Goal: Information Seeking & Learning: Check status

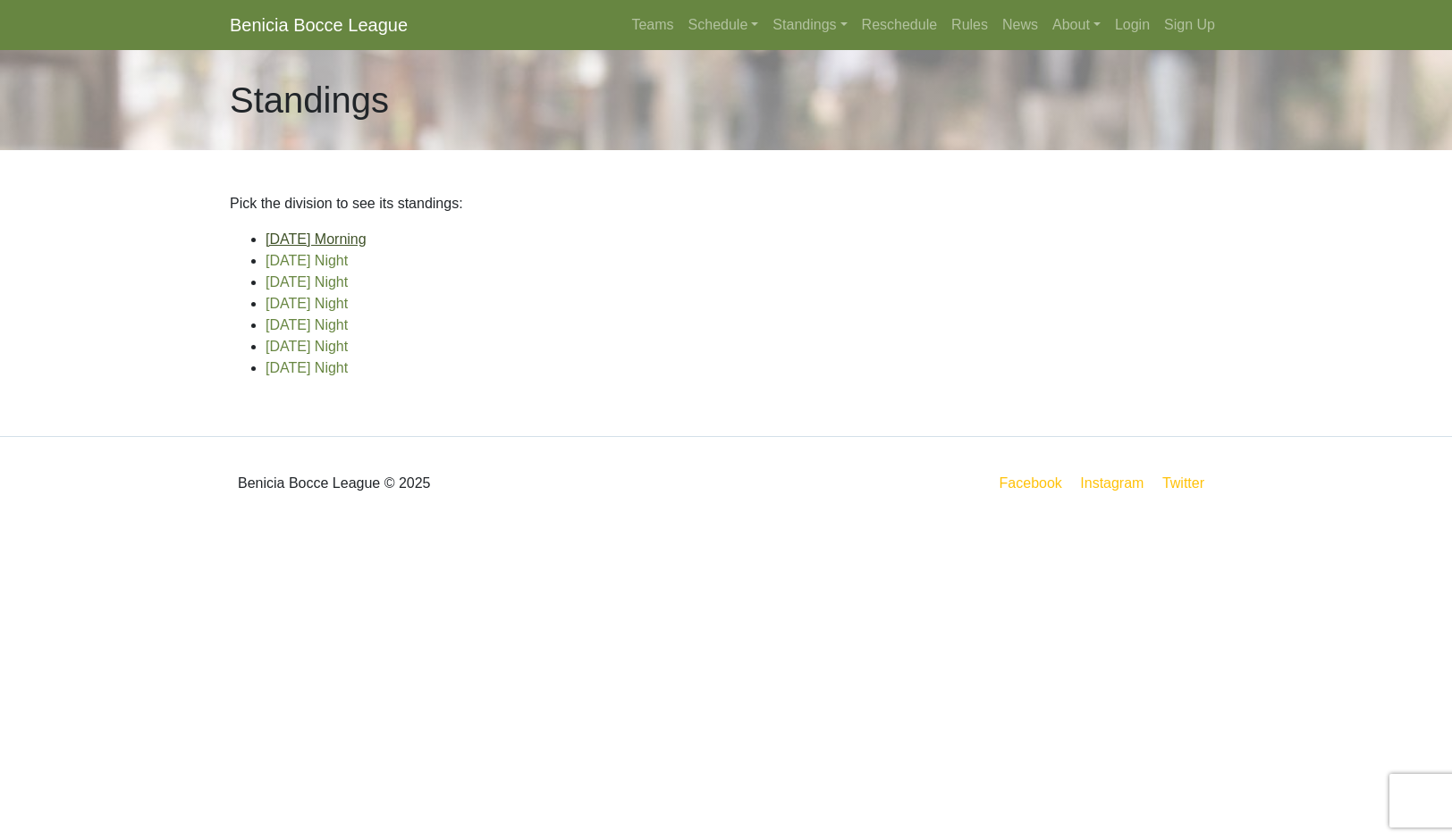
click at [367, 246] on link "[DATE] Morning" at bounding box center [316, 239] width 101 height 15
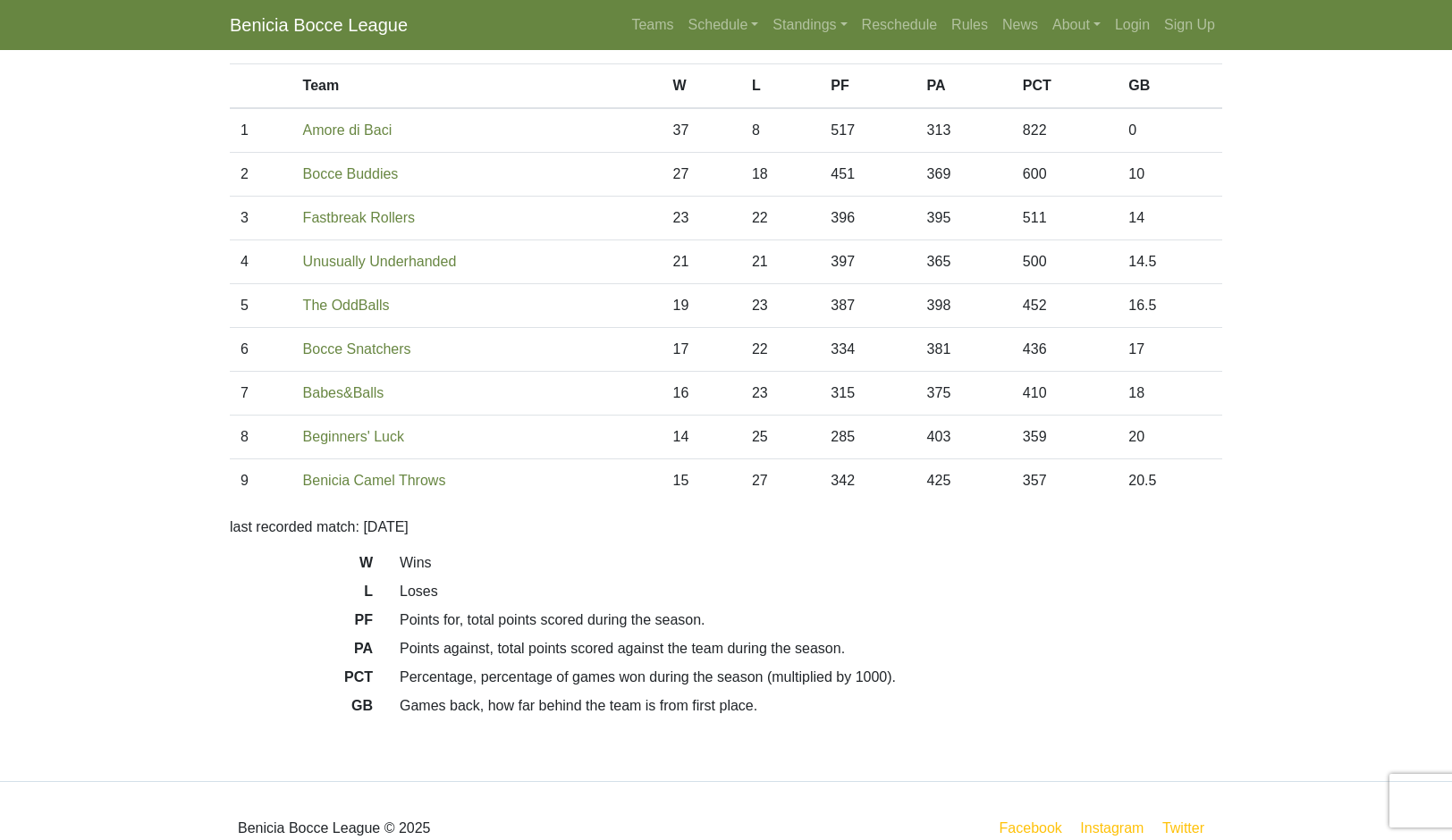
scroll to position [129, 0]
click at [831, 27] on link "Standings" at bounding box center [810, 25] width 89 height 36
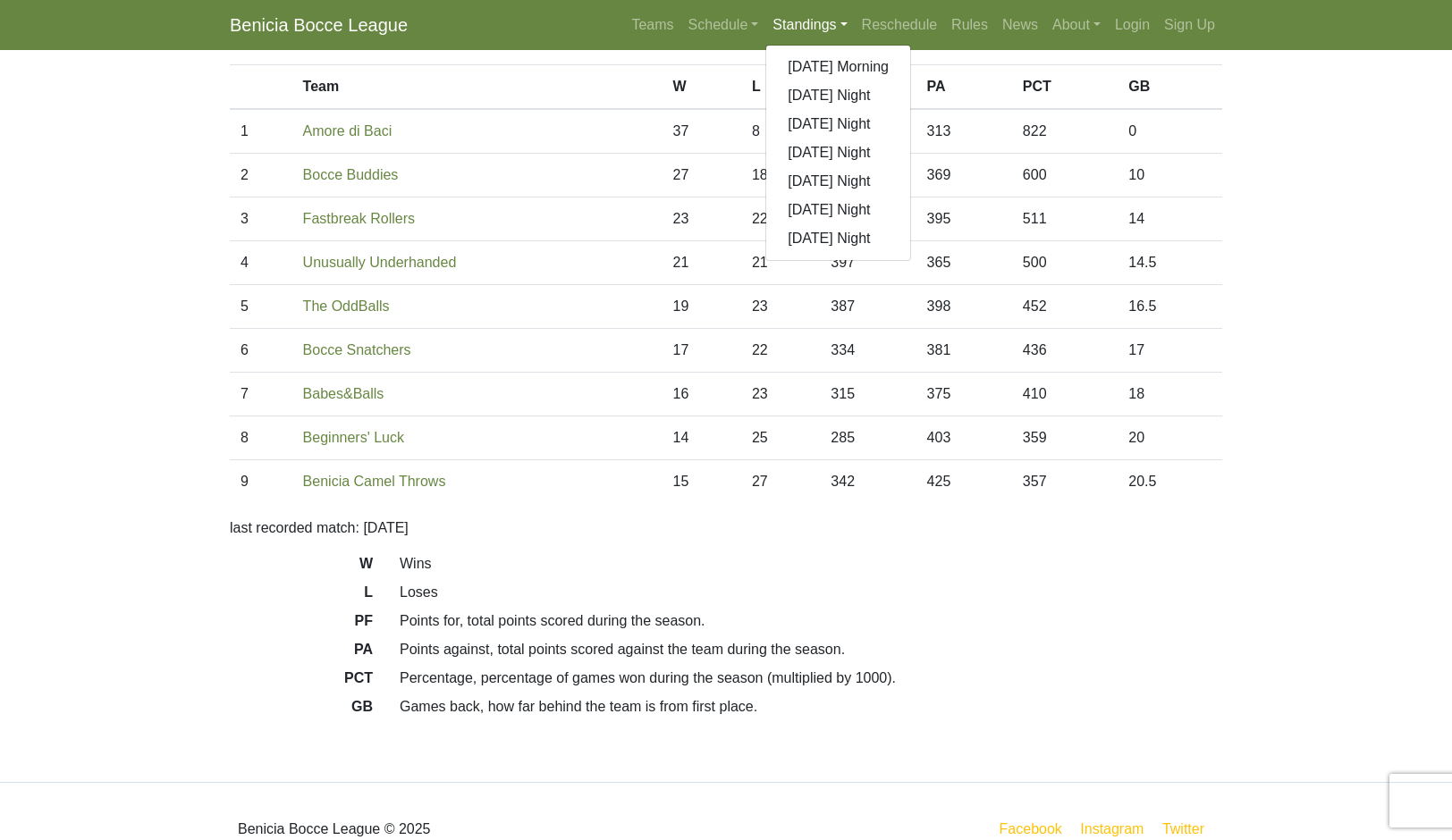
click at [883, 167] on link "[DATE] Night" at bounding box center [838, 153] width 144 height 29
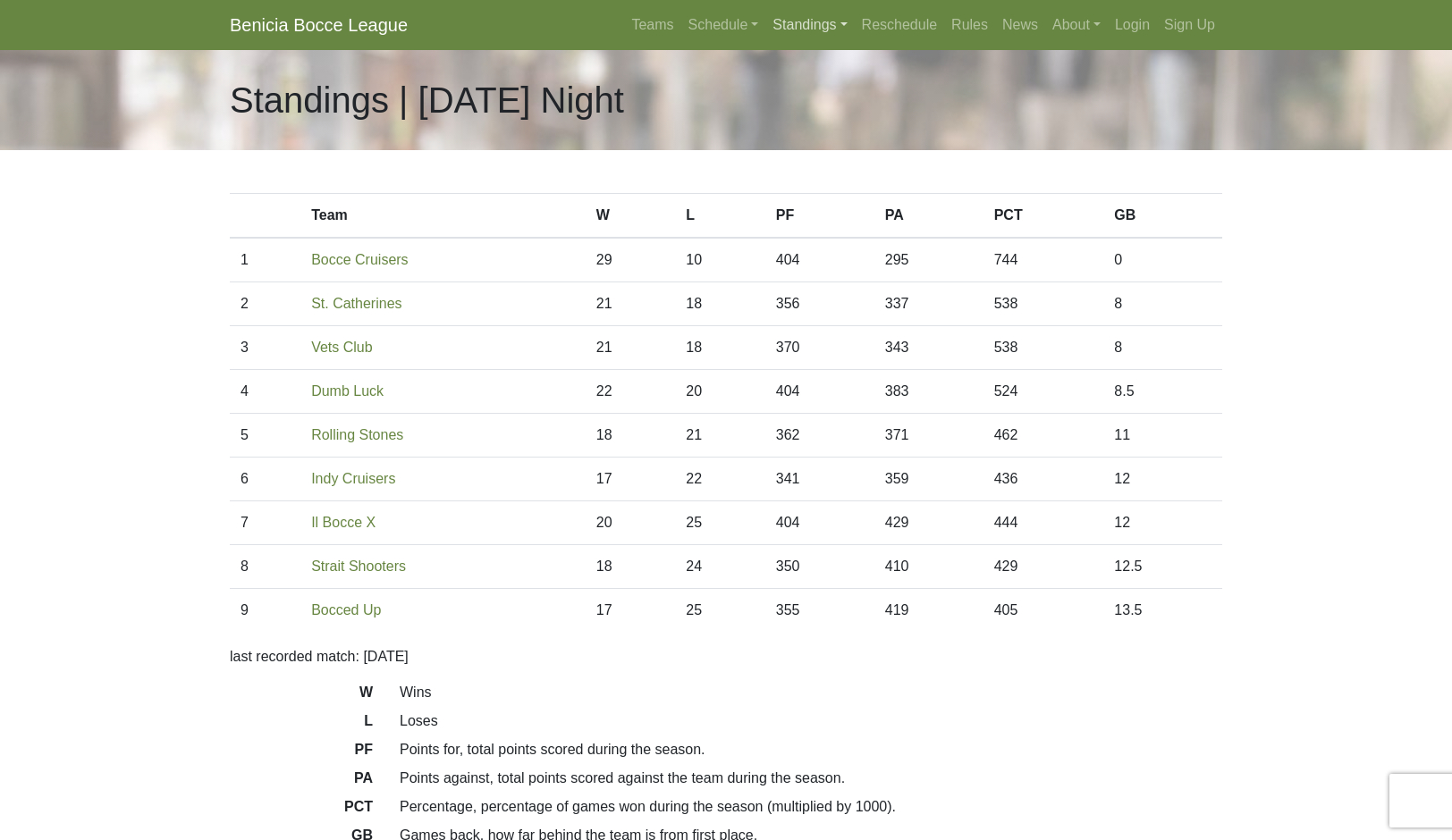
click at [821, 42] on link "Standings" at bounding box center [810, 25] width 89 height 36
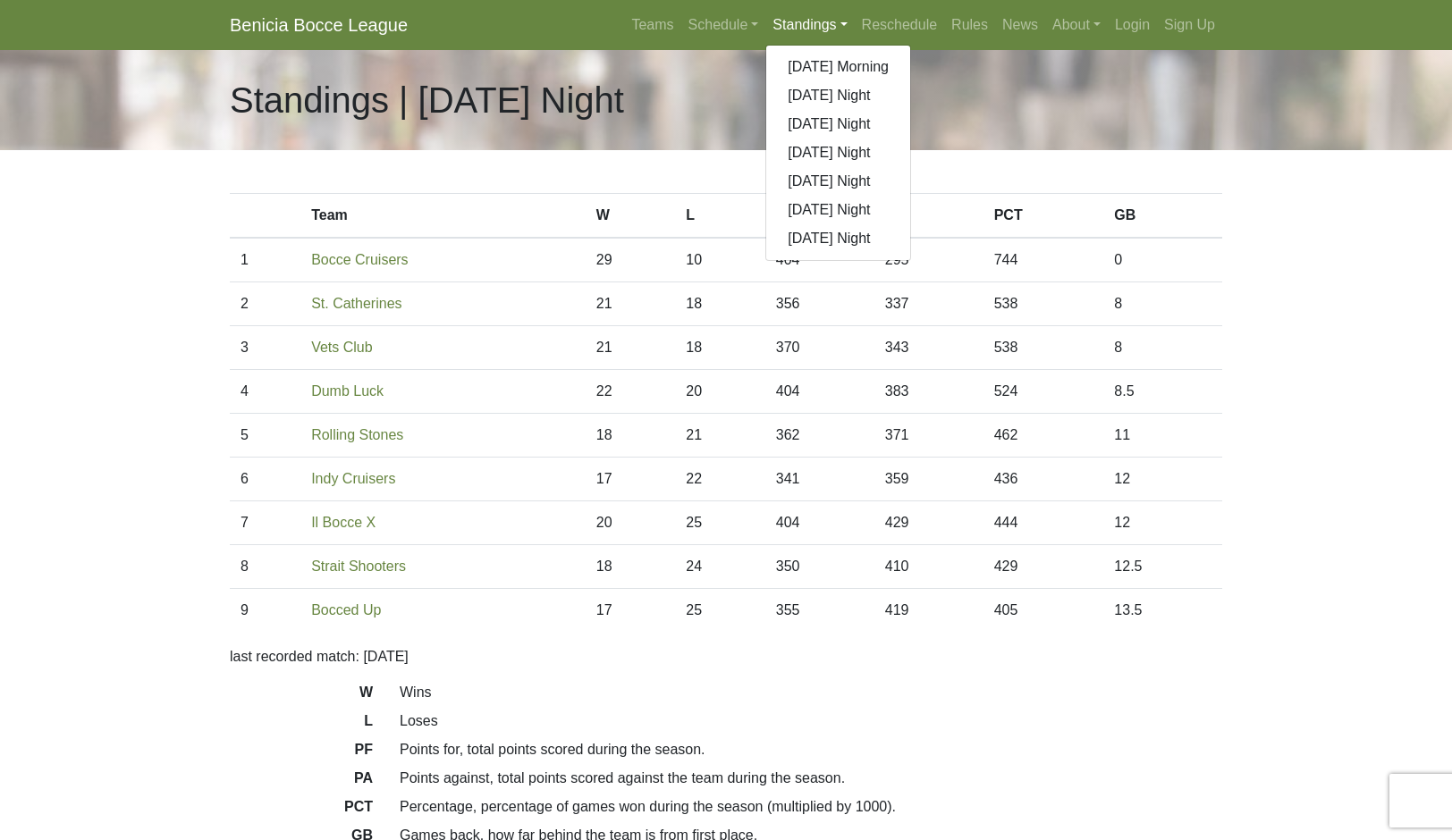
click at [865, 195] on link "[DATE] Night" at bounding box center [838, 181] width 144 height 29
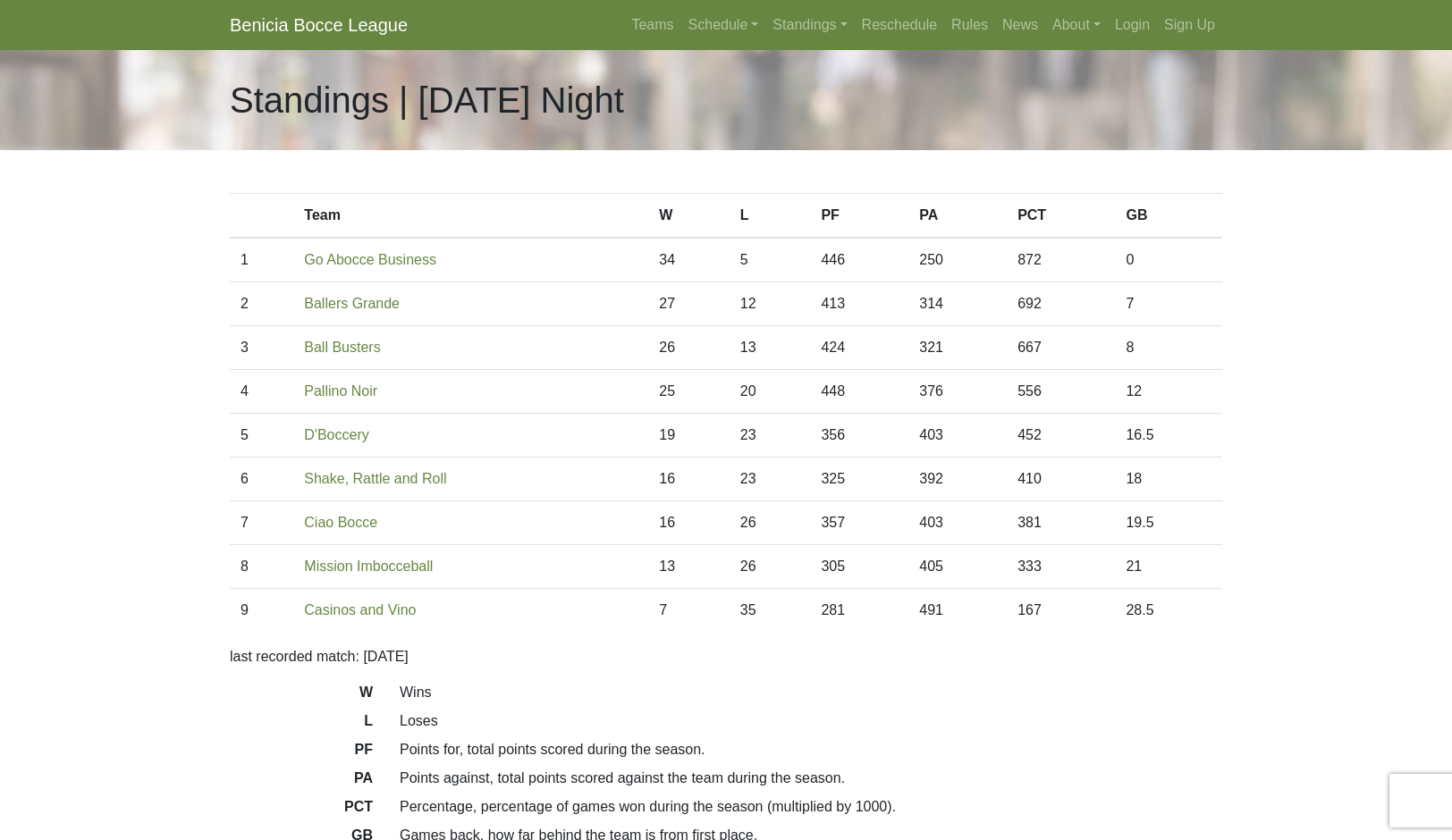
click at [832, 38] on link "Standings" at bounding box center [810, 25] width 89 height 36
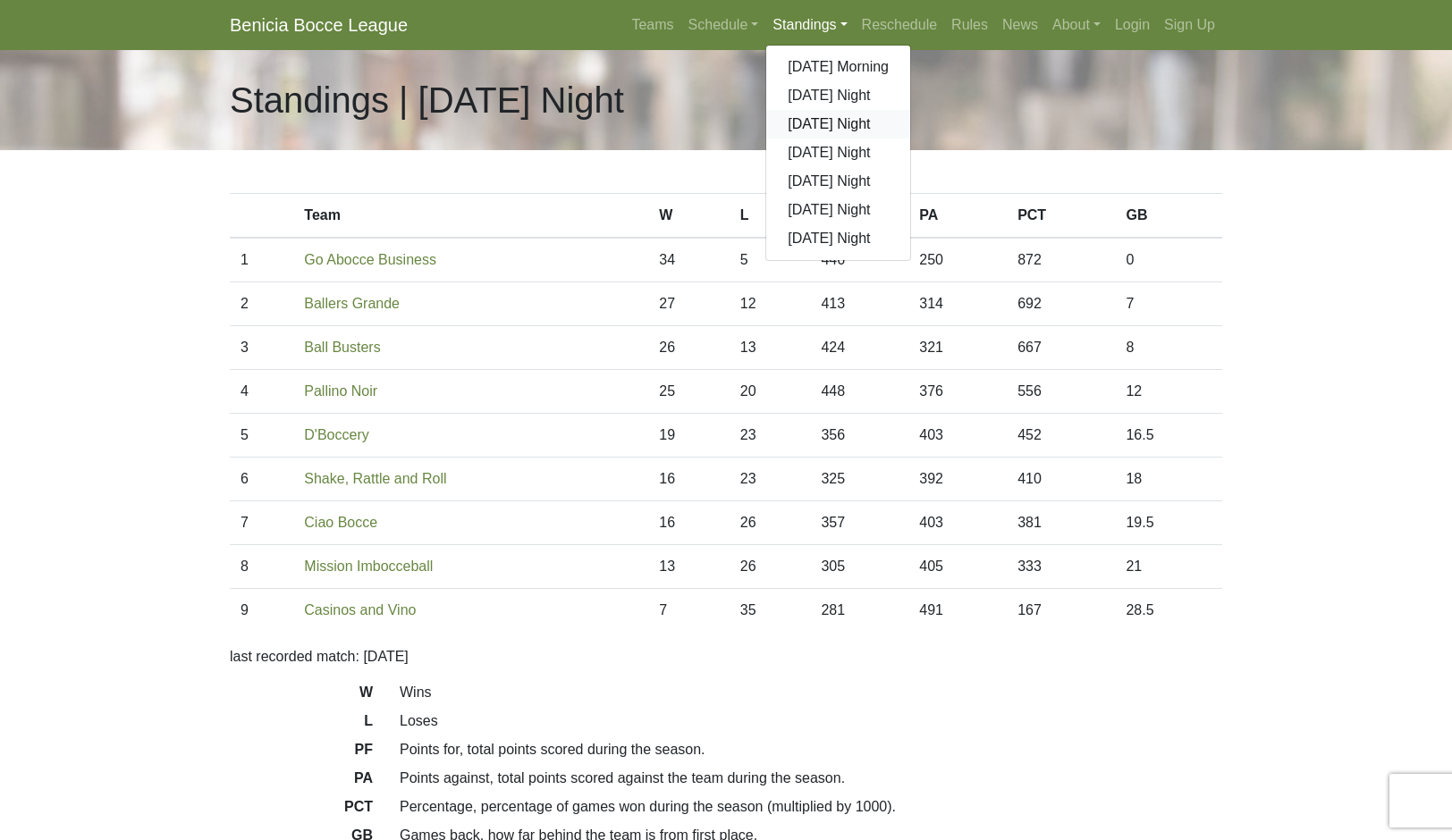
click at [898, 139] on link "[DATE] Night" at bounding box center [838, 124] width 144 height 29
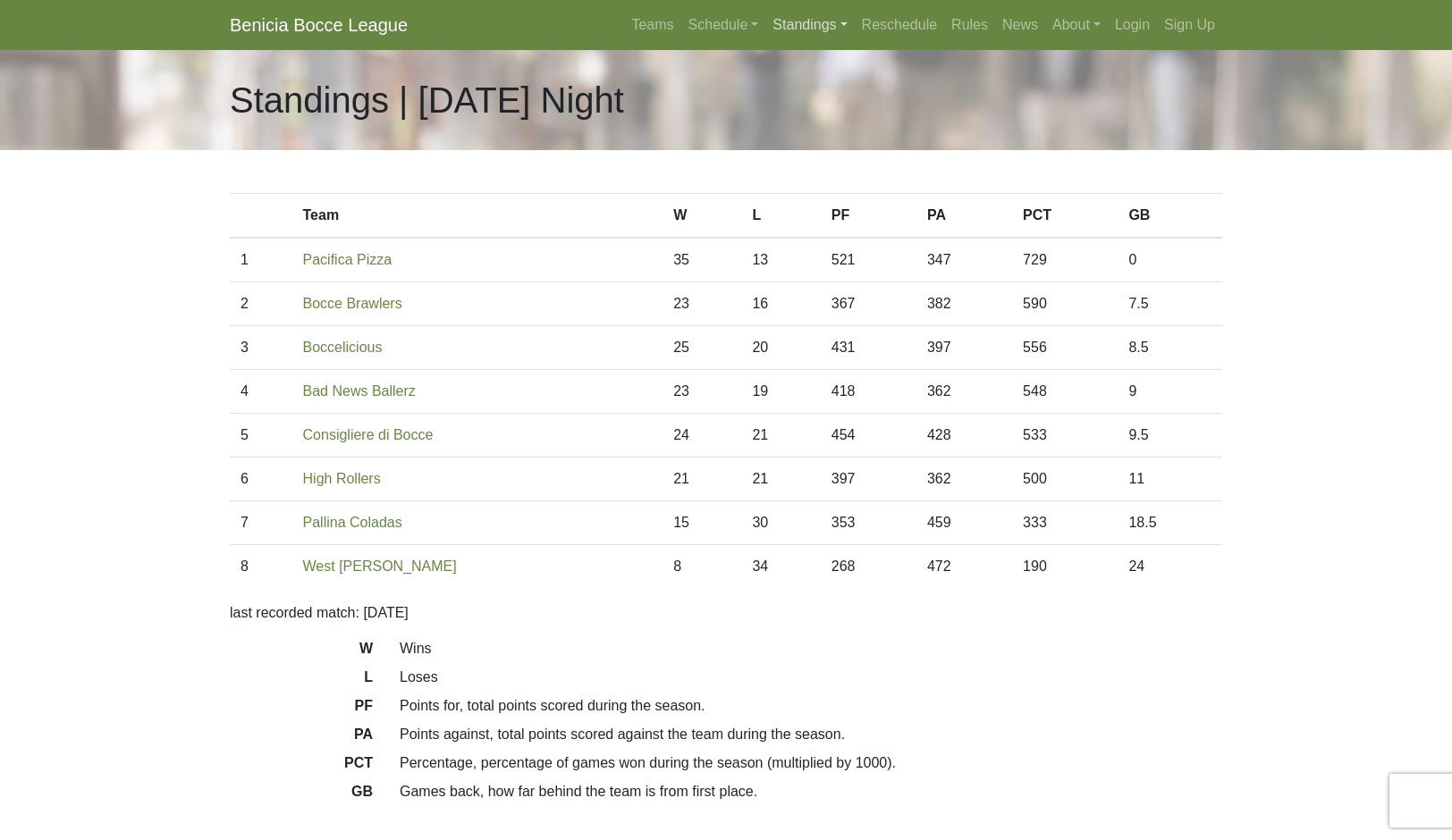
click at [848, 39] on link "Standings" at bounding box center [810, 25] width 89 height 36
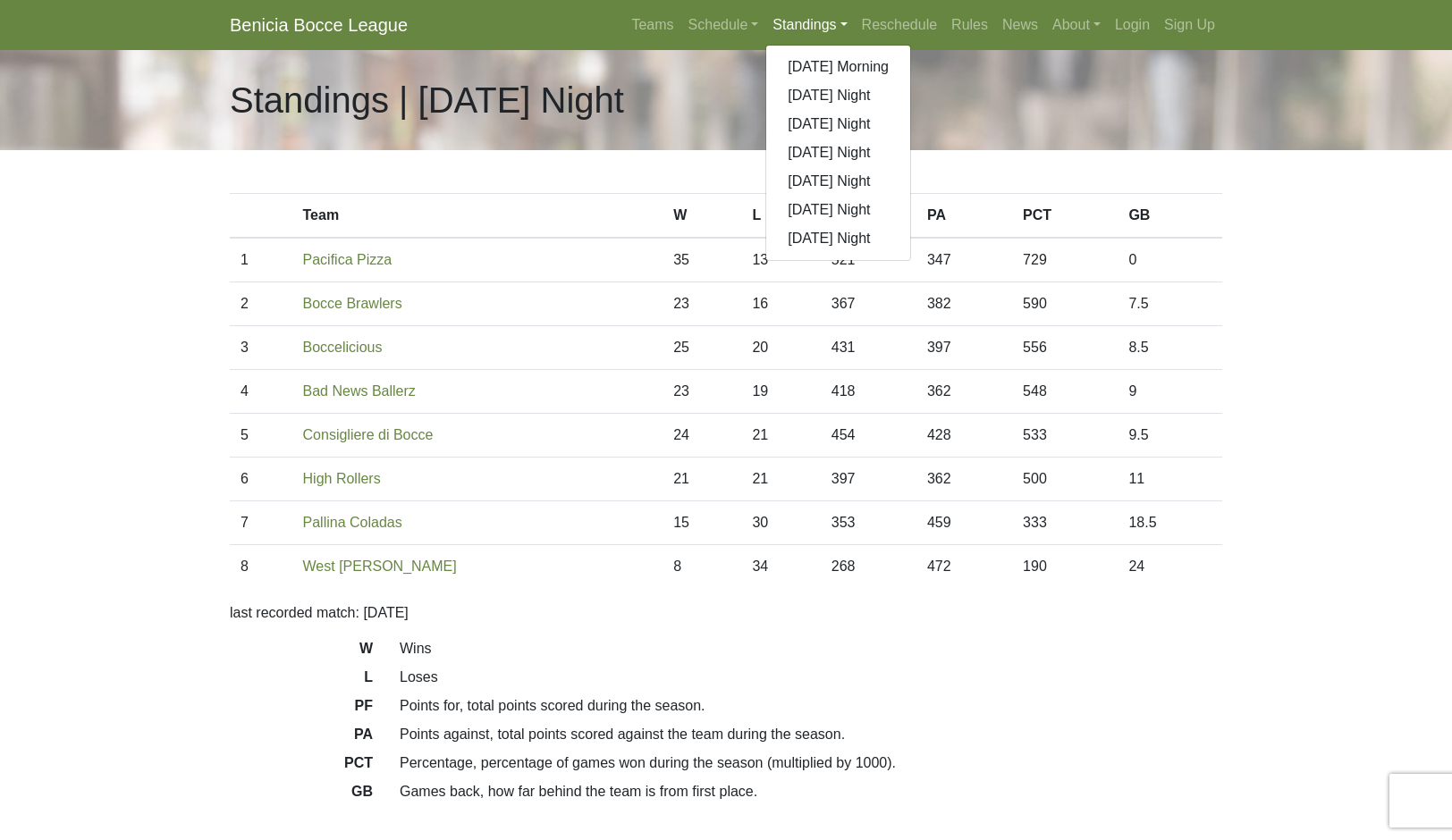
click at [910, 224] on link "[DATE] Night" at bounding box center [838, 209] width 144 height 29
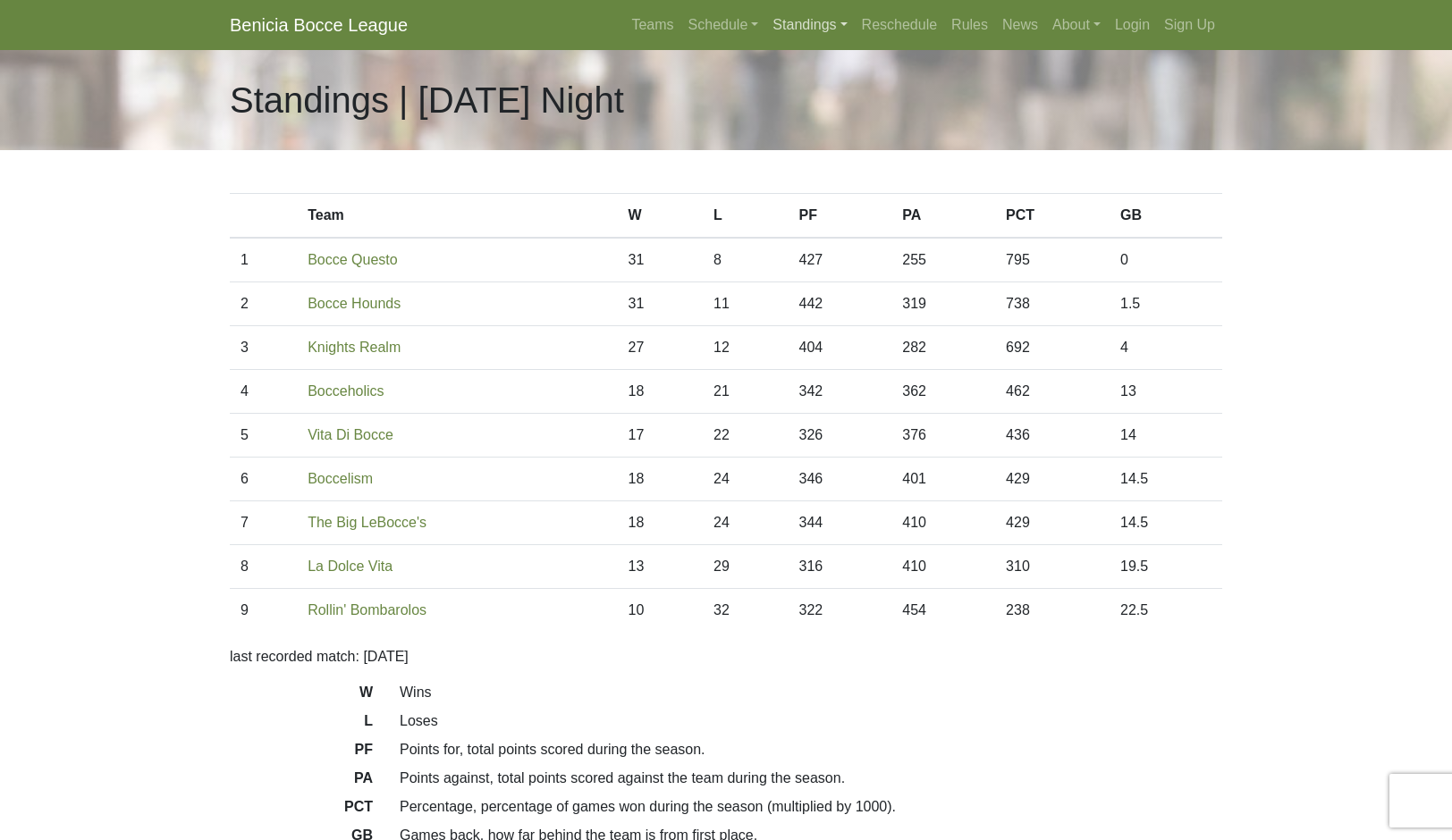
click at [830, 43] on link "Standings" at bounding box center [810, 25] width 89 height 36
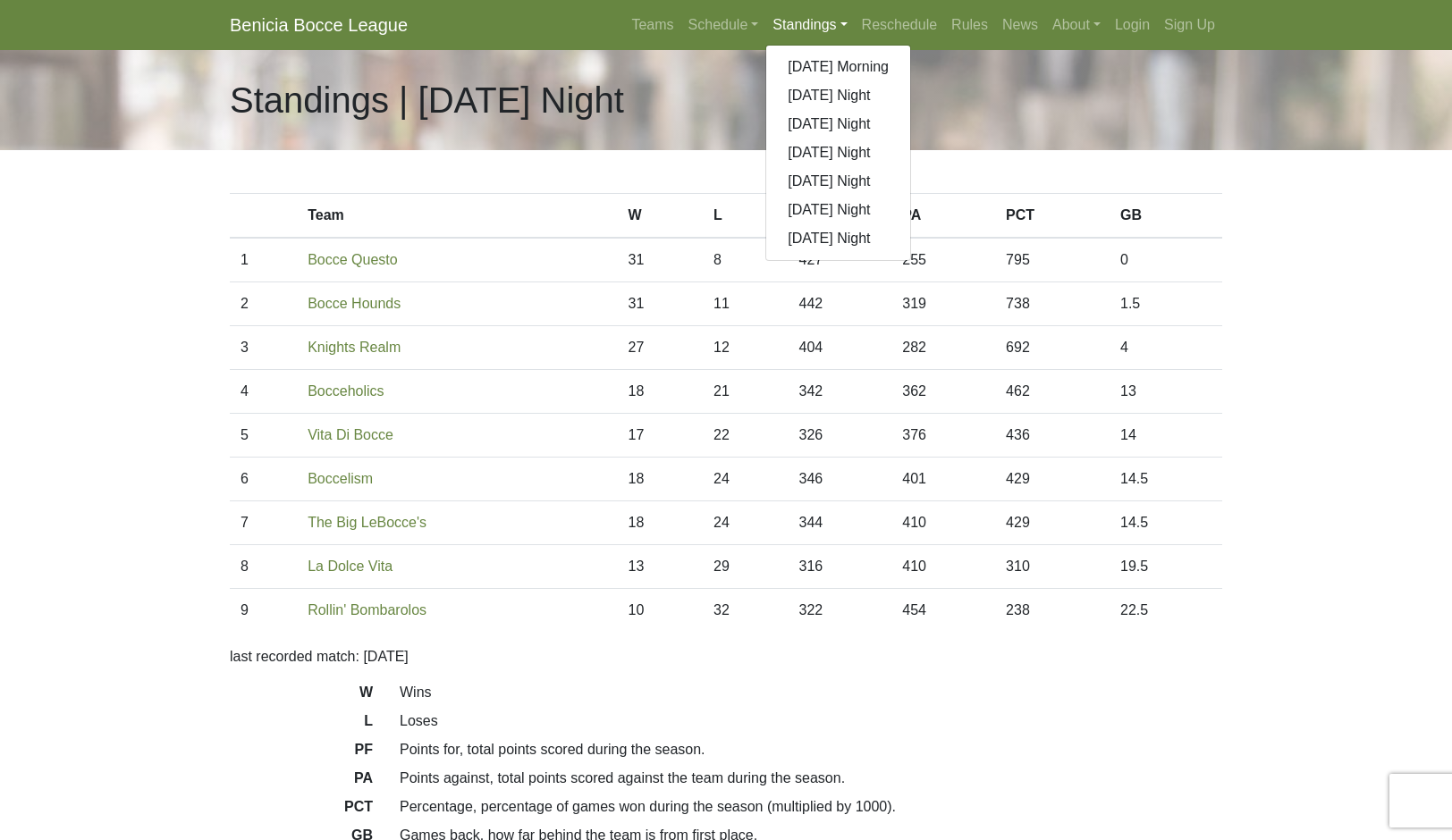
click at [873, 253] on link "[DATE] Night" at bounding box center [838, 238] width 144 height 29
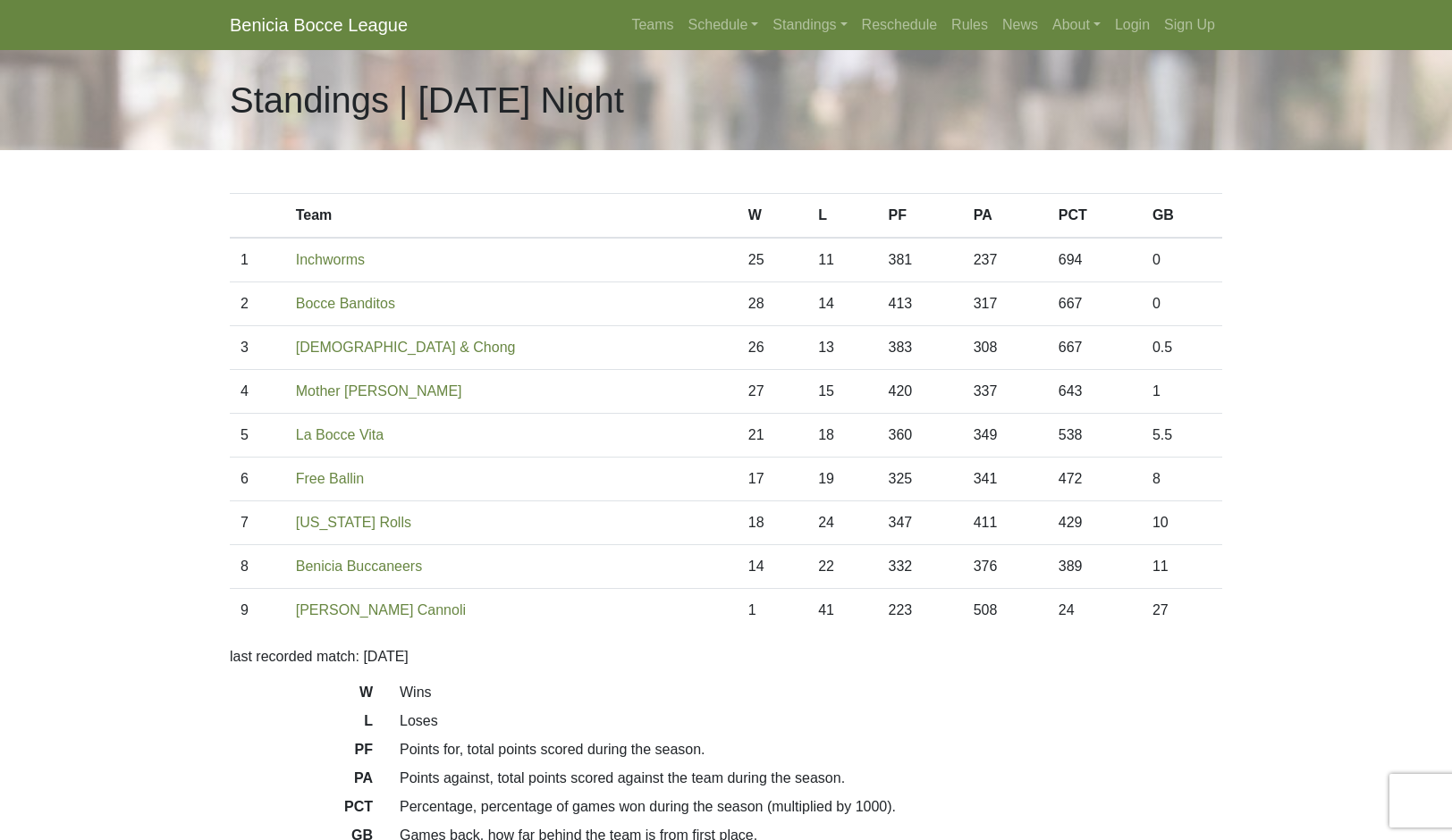
click at [837, 33] on link "Standings" at bounding box center [810, 25] width 89 height 36
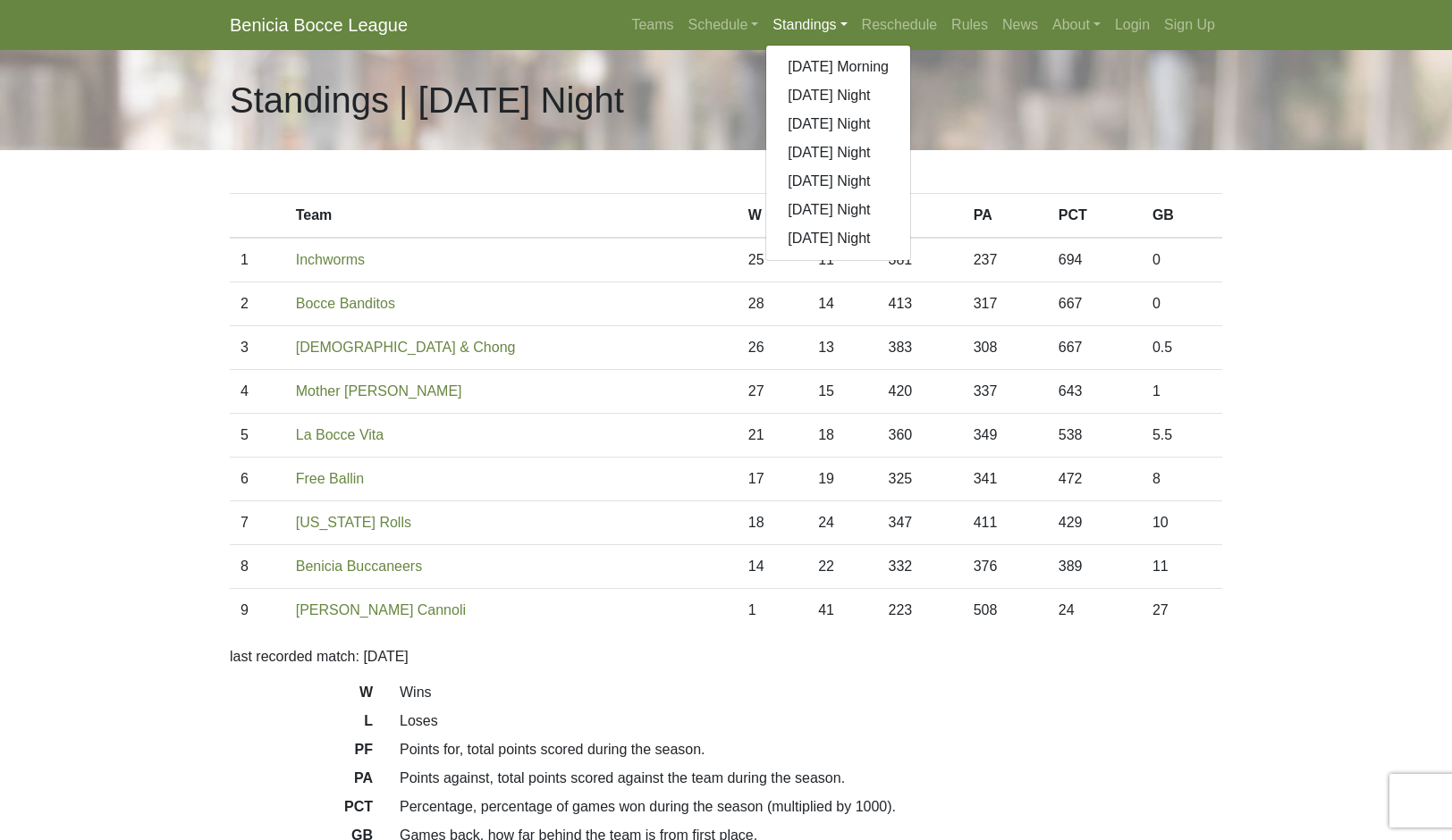
click at [881, 81] on link "[DATE] Morning" at bounding box center [838, 67] width 144 height 29
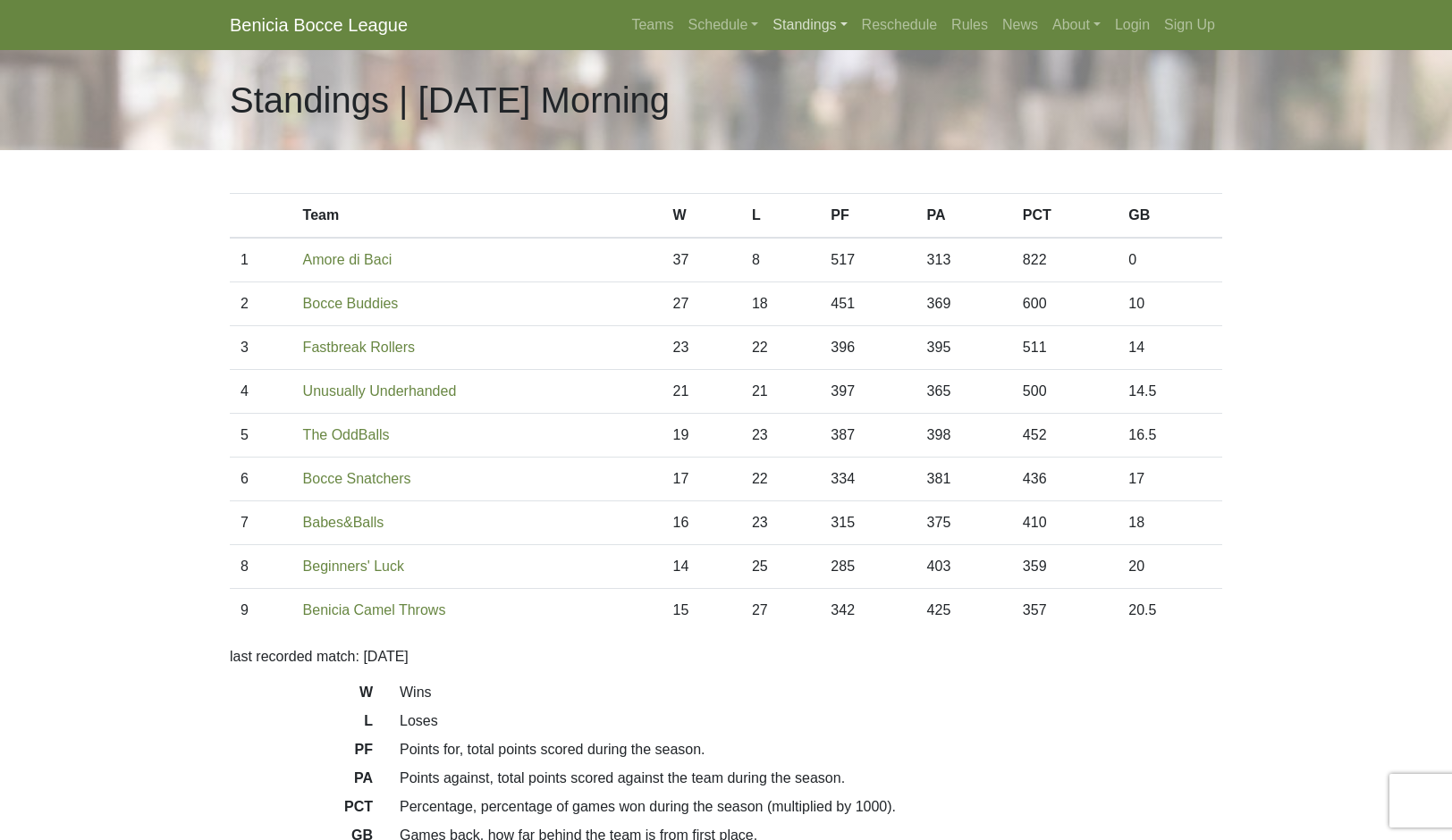
click at [837, 43] on link "Standings" at bounding box center [810, 25] width 89 height 36
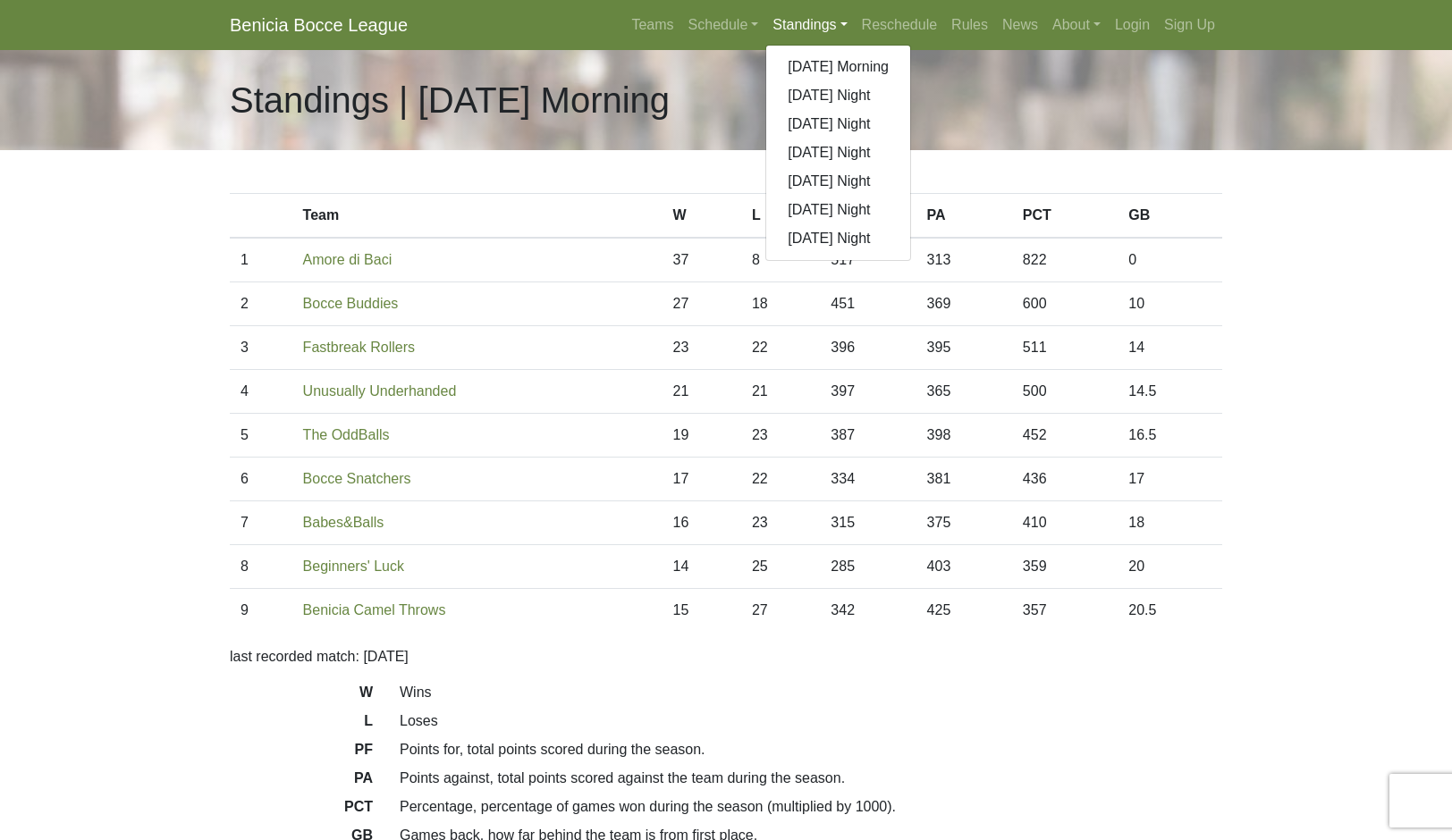
click at [880, 253] on link "[DATE] Night" at bounding box center [838, 238] width 144 height 29
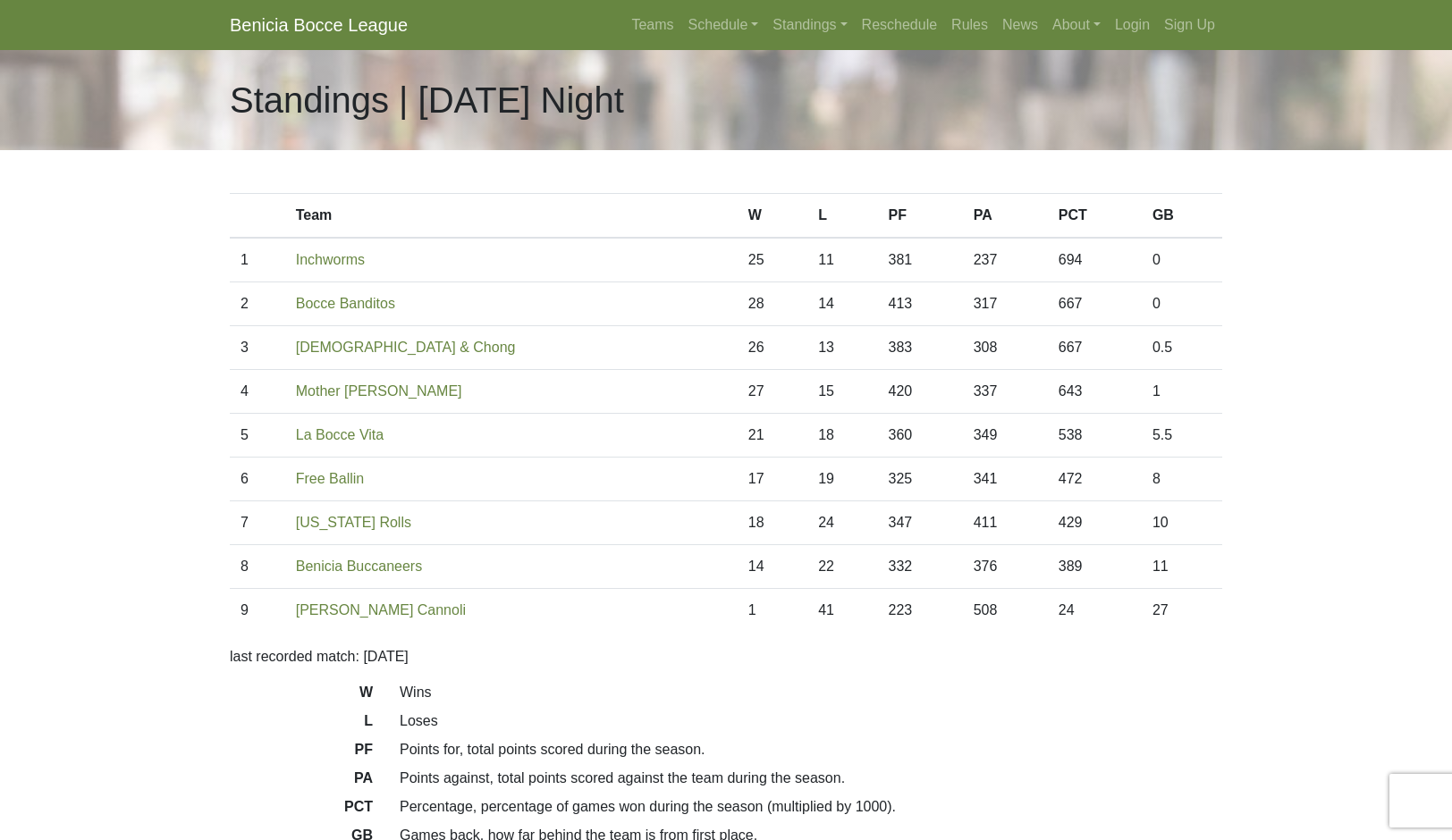
click at [830, 43] on link "Standings" at bounding box center [810, 25] width 89 height 36
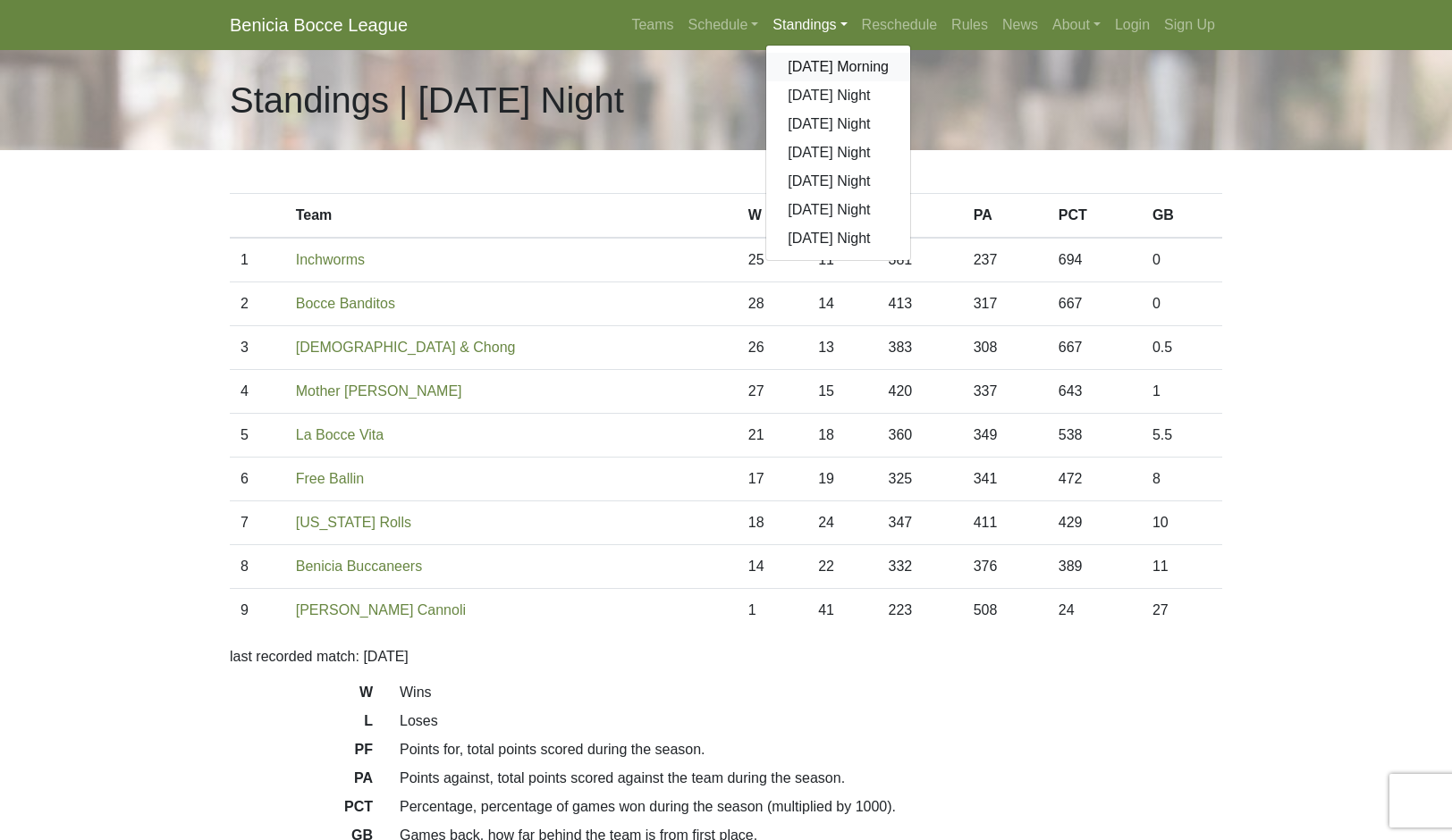
click at [910, 81] on link "[DATE] Morning" at bounding box center [838, 67] width 144 height 29
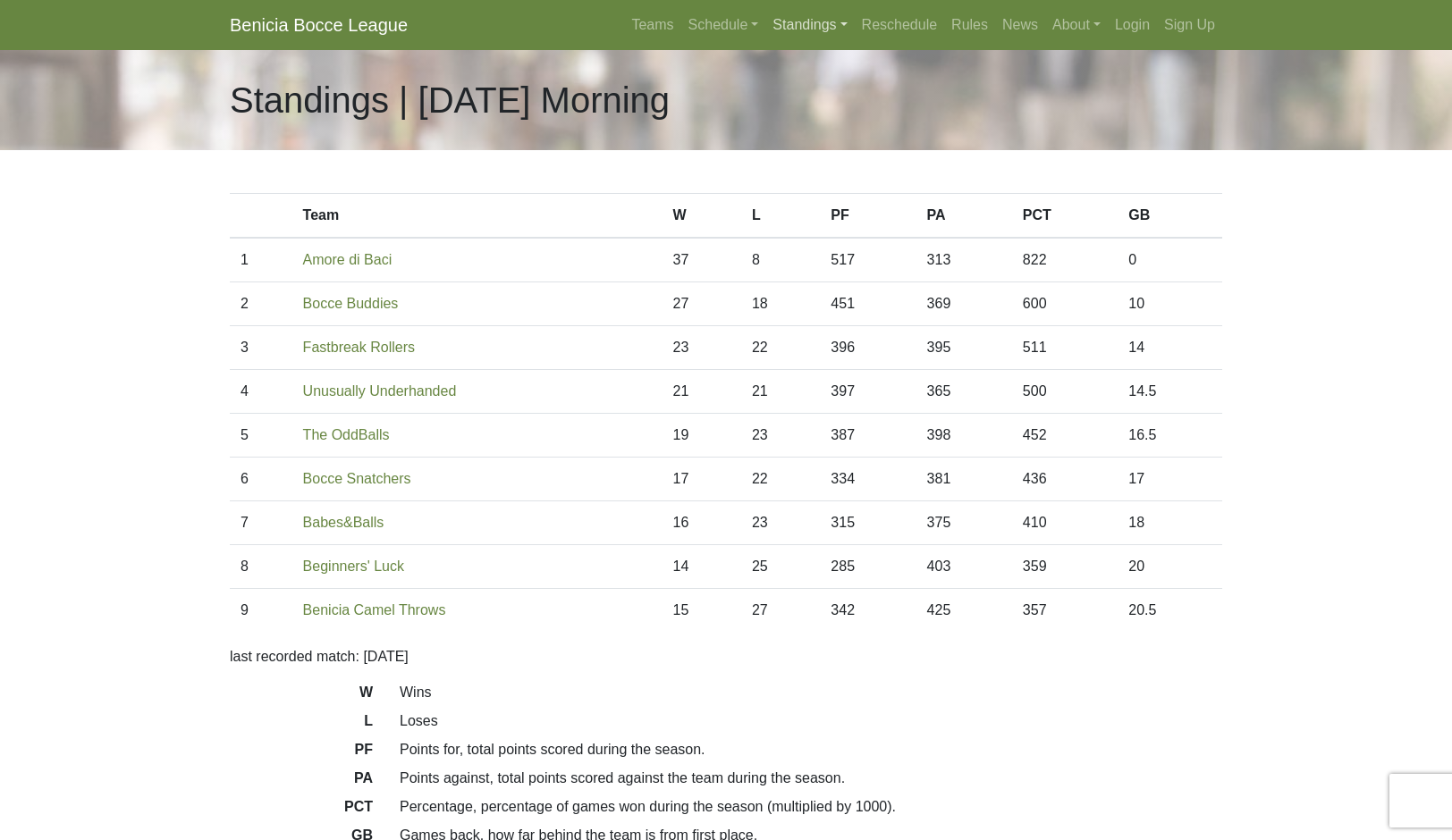
click at [824, 43] on link "Standings" at bounding box center [810, 25] width 89 height 36
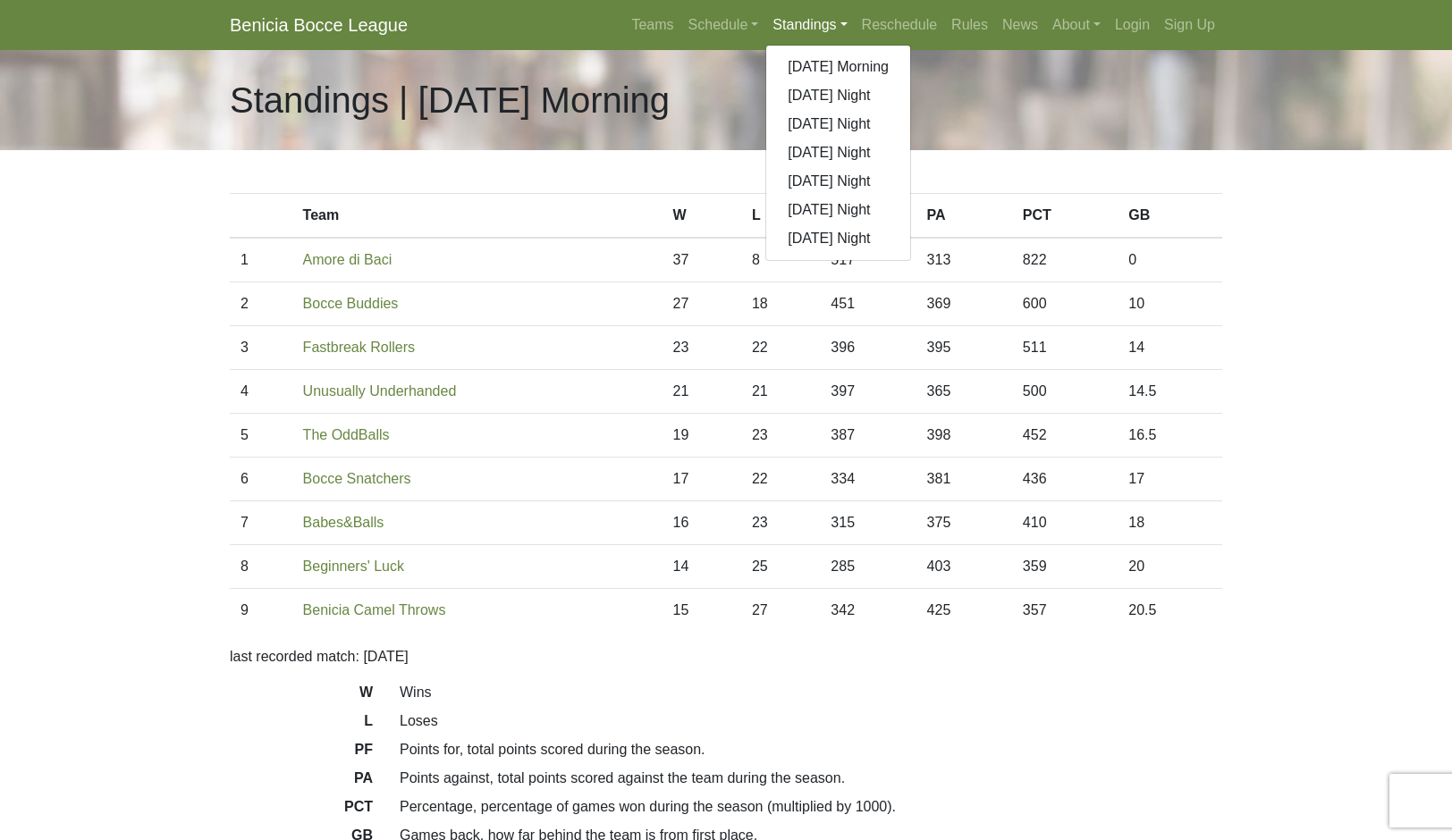
click at [885, 253] on link "[DATE] Night" at bounding box center [838, 238] width 144 height 29
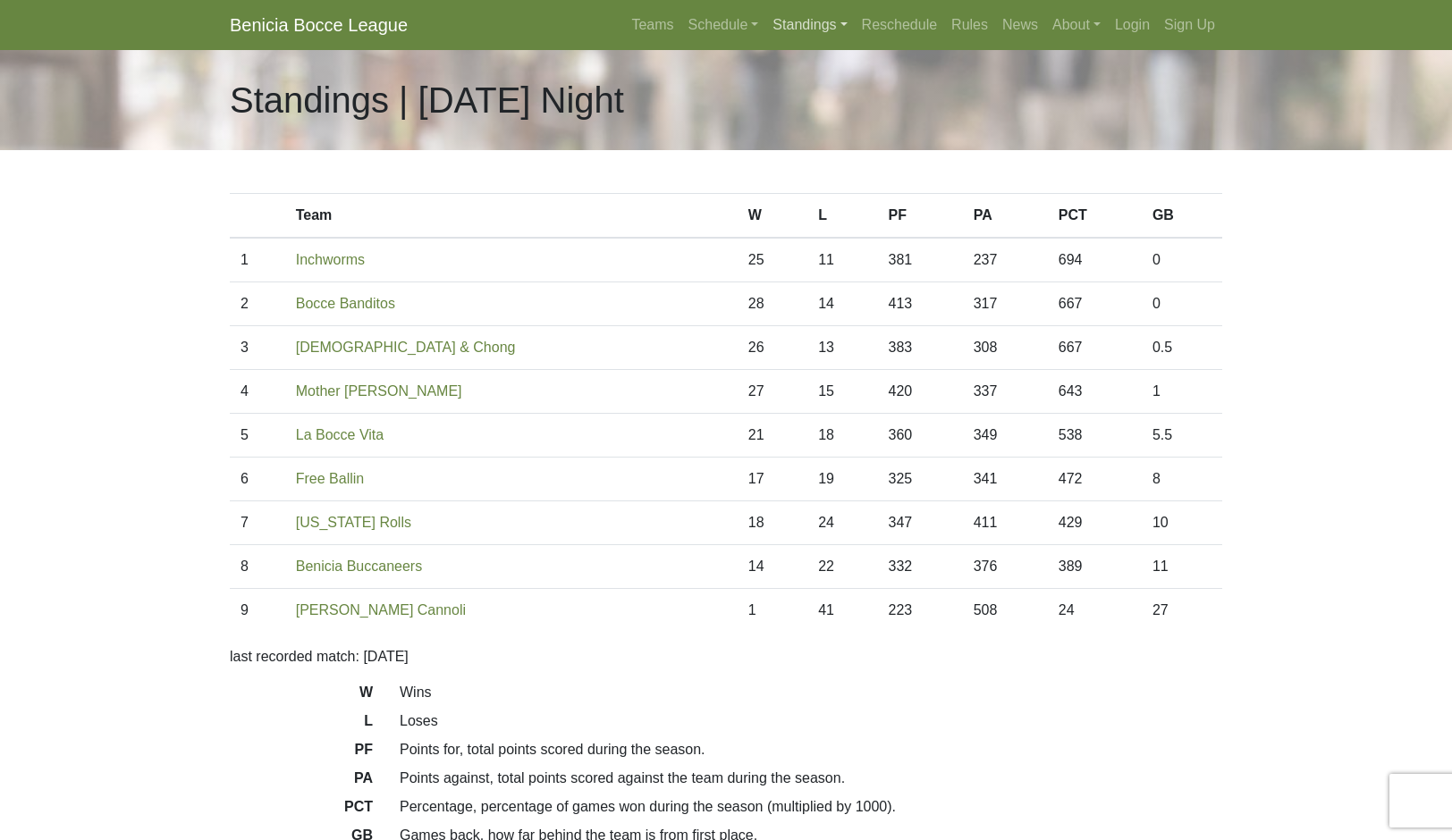
click at [852, 29] on link "Standings" at bounding box center [810, 25] width 89 height 36
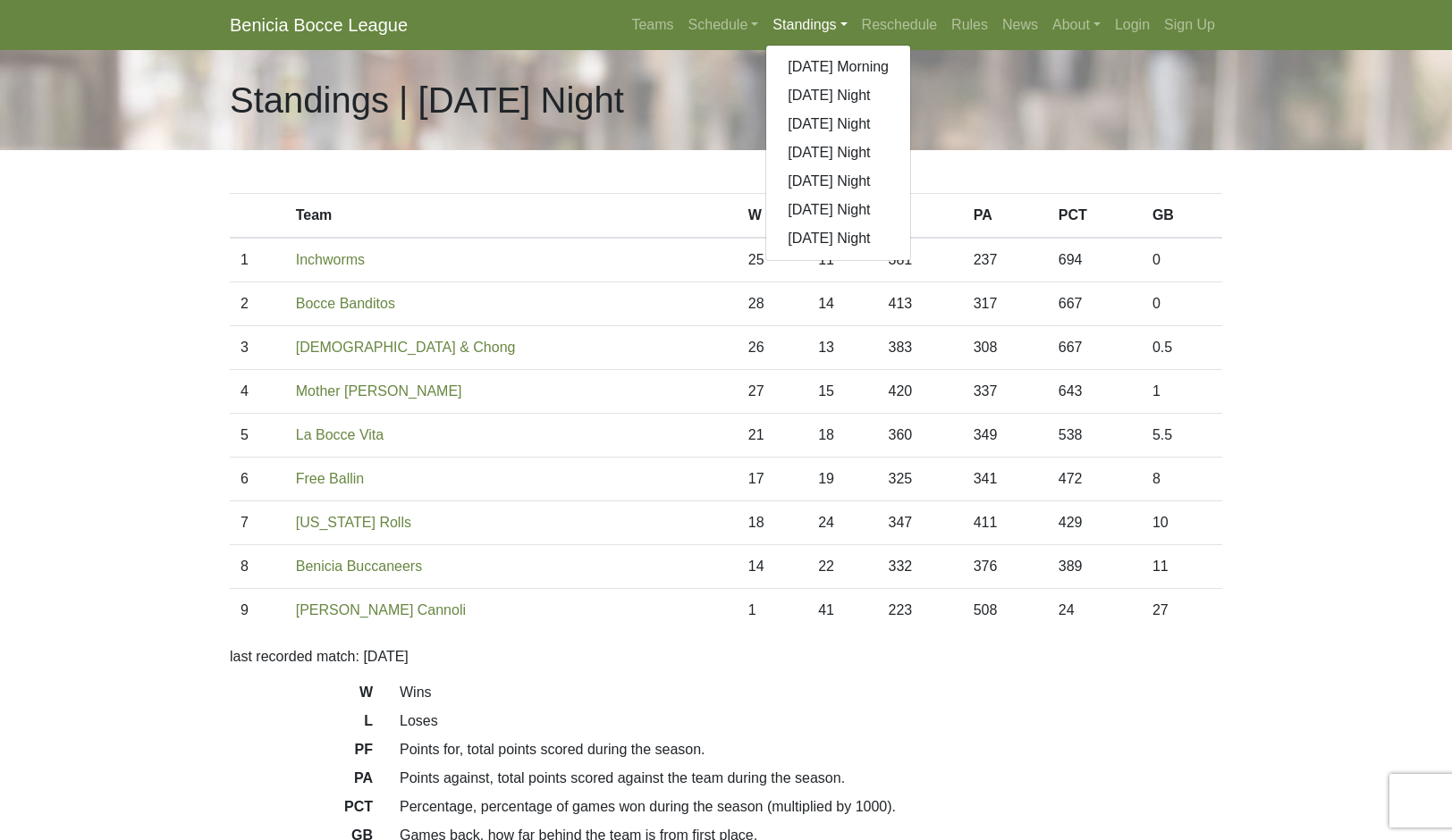
click at [910, 81] on link "[DATE] Morning" at bounding box center [838, 67] width 144 height 29
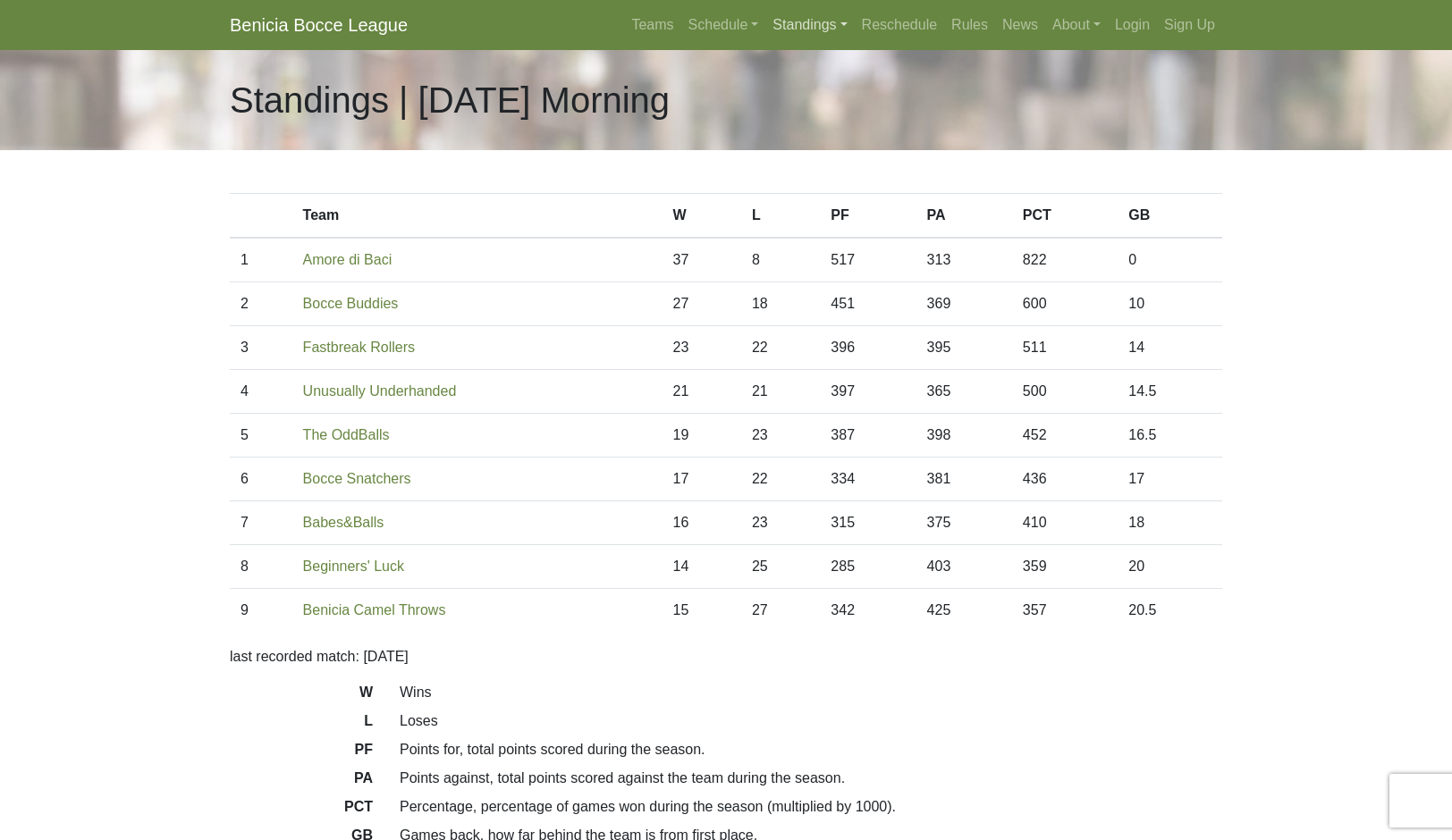
click at [842, 37] on link "Standings" at bounding box center [810, 25] width 89 height 36
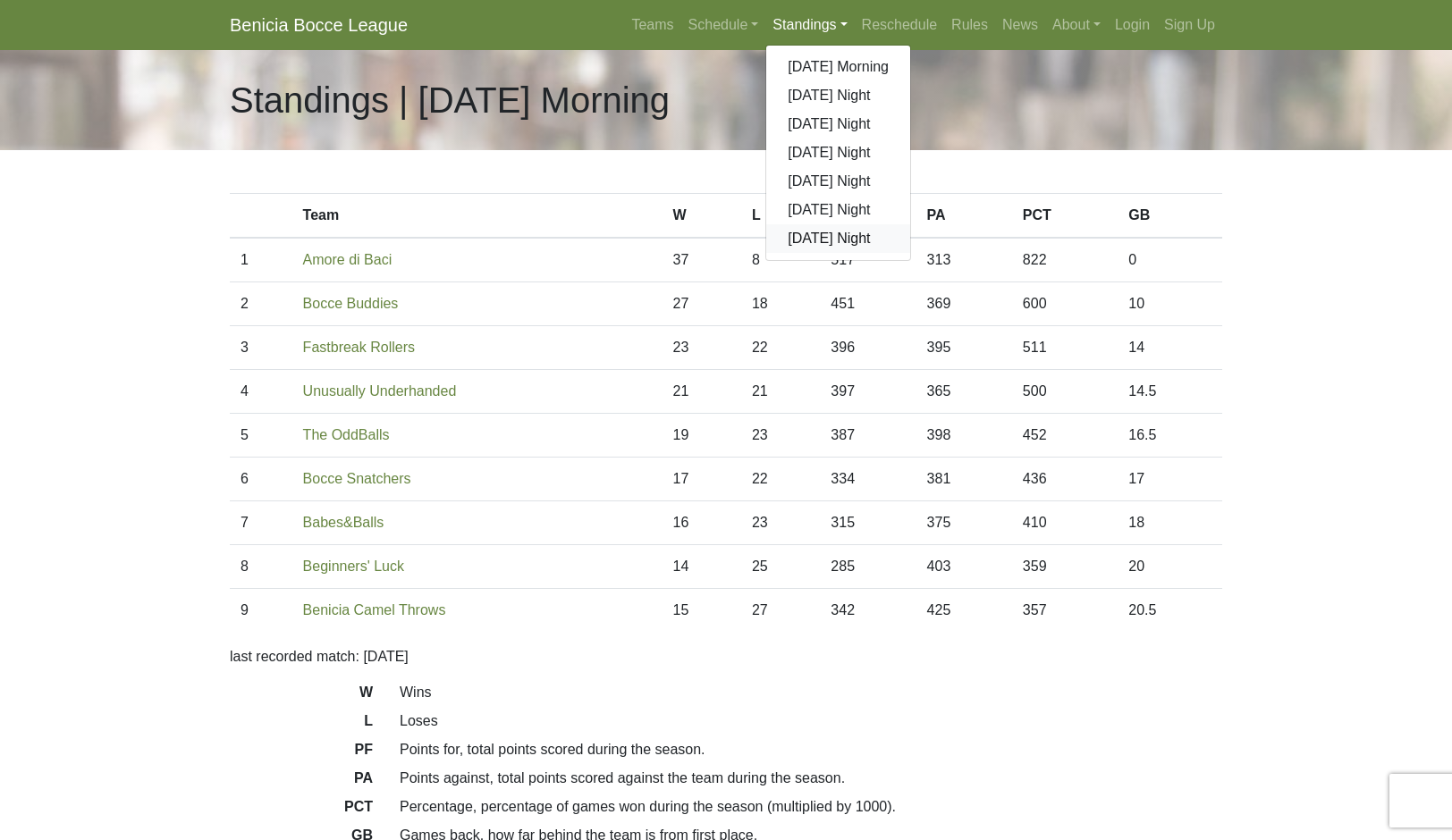
click at [889, 253] on link "[DATE] Night" at bounding box center [838, 238] width 144 height 29
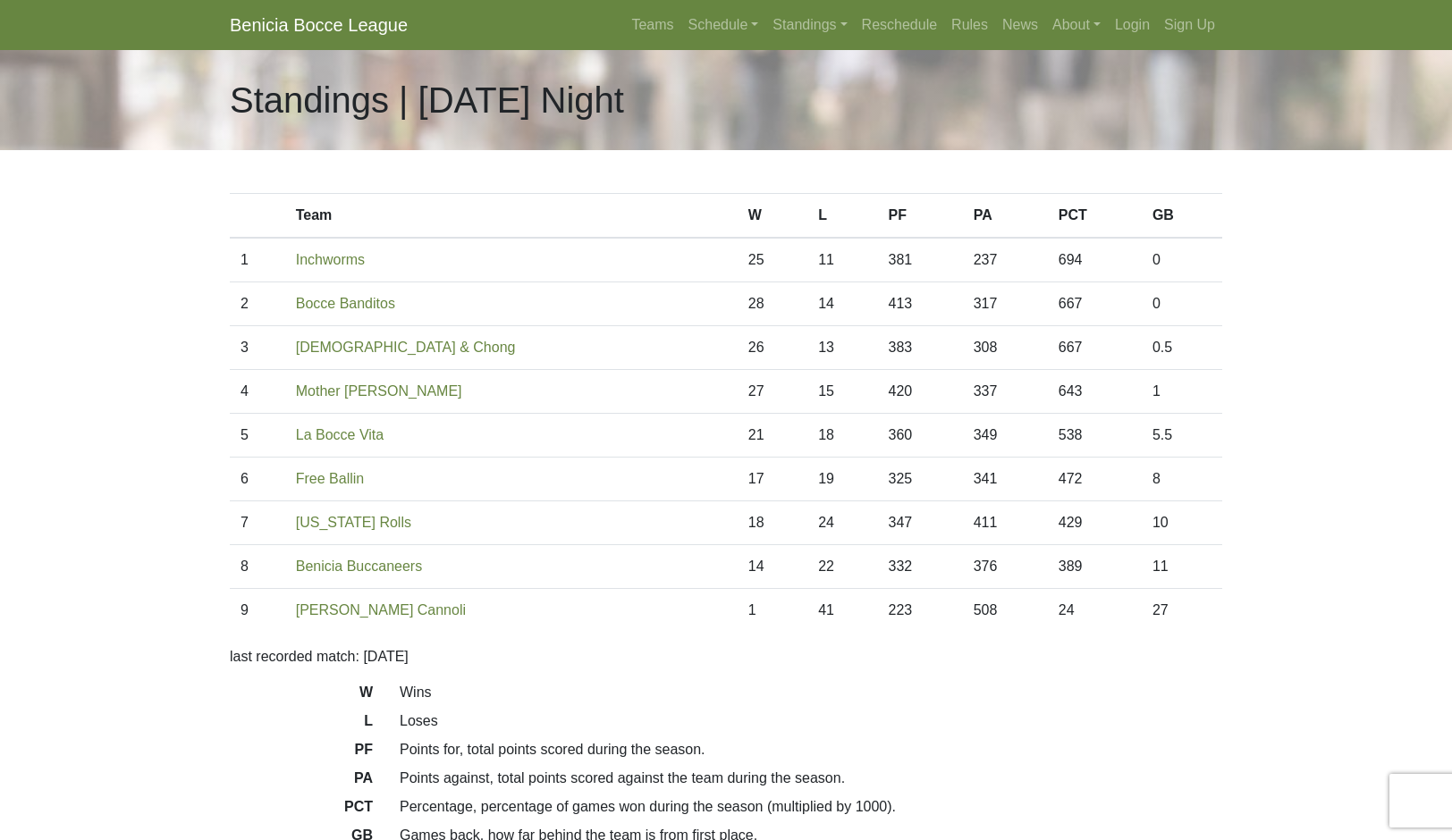
click at [845, 36] on link "Standings" at bounding box center [810, 25] width 89 height 36
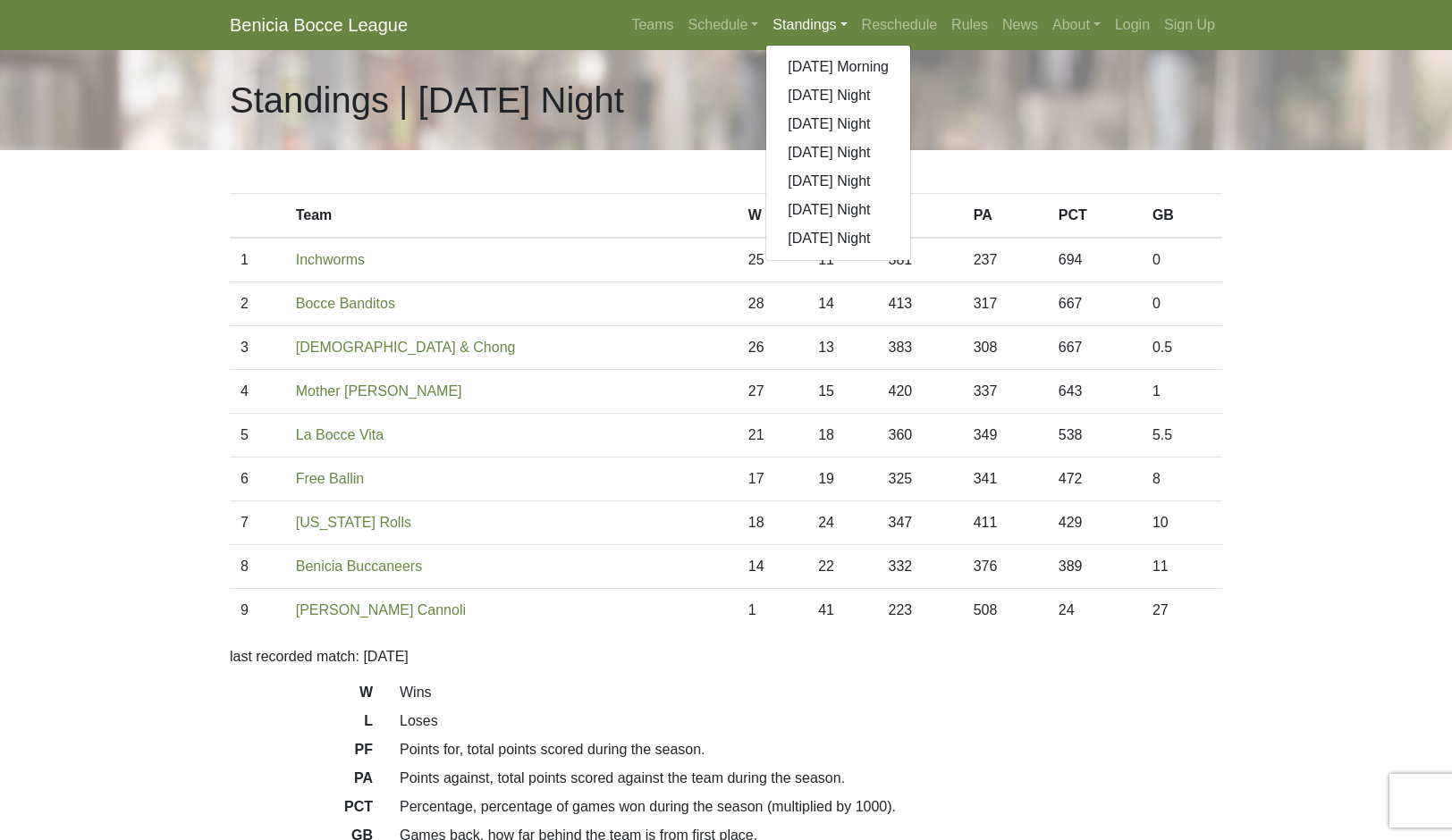
click at [909, 81] on link "[DATE] Morning" at bounding box center [838, 67] width 144 height 29
